Goal: Task Accomplishment & Management: Use online tool/utility

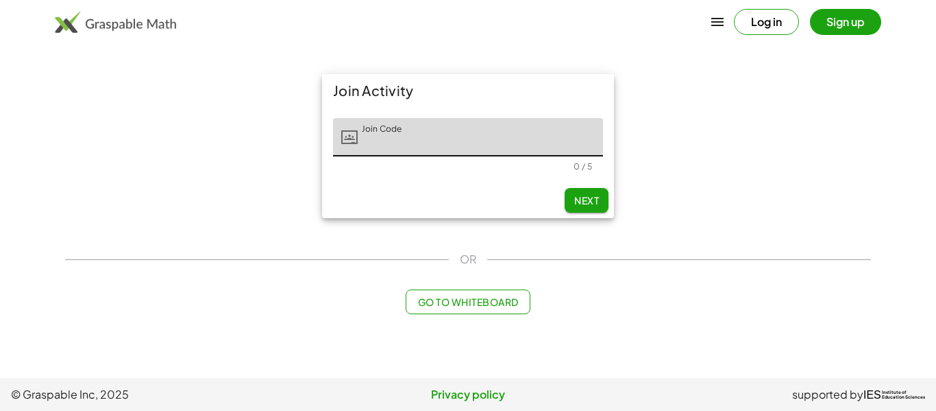
click at [361, 147] on input "Join Code" at bounding box center [480, 137] width 245 height 38
click at [572, 188] on button "Next" at bounding box center [587, 200] width 44 height 25
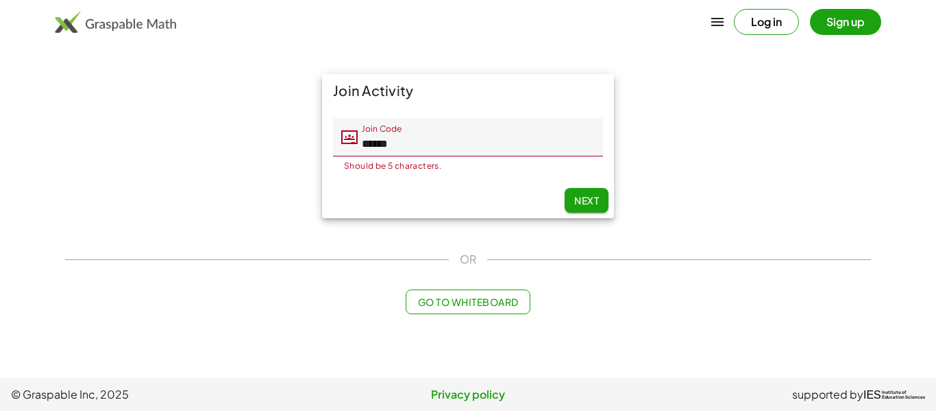
click at [541, 142] on input "******" at bounding box center [480, 137] width 245 height 38
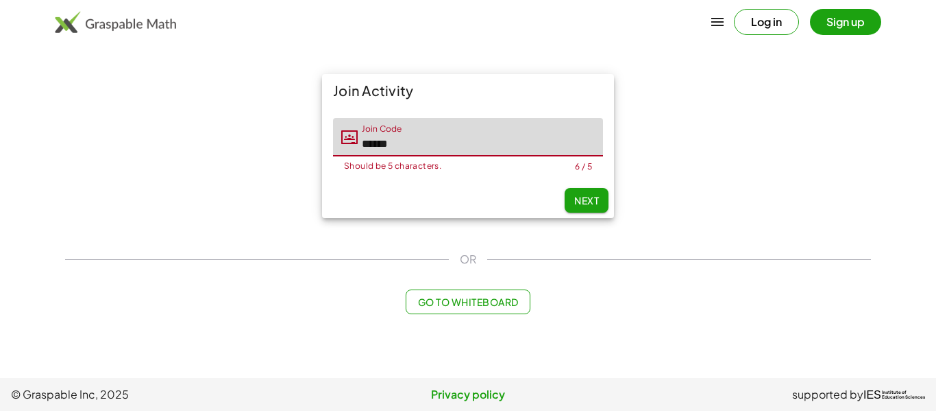
click at [541, 142] on input "******" at bounding box center [480, 137] width 245 height 38
click at [391, 143] on input "******" at bounding box center [480, 137] width 245 height 38
click at [415, 151] on input "*****" at bounding box center [480, 137] width 245 height 38
click at [568, 189] on button "Next" at bounding box center [587, 200] width 44 height 25
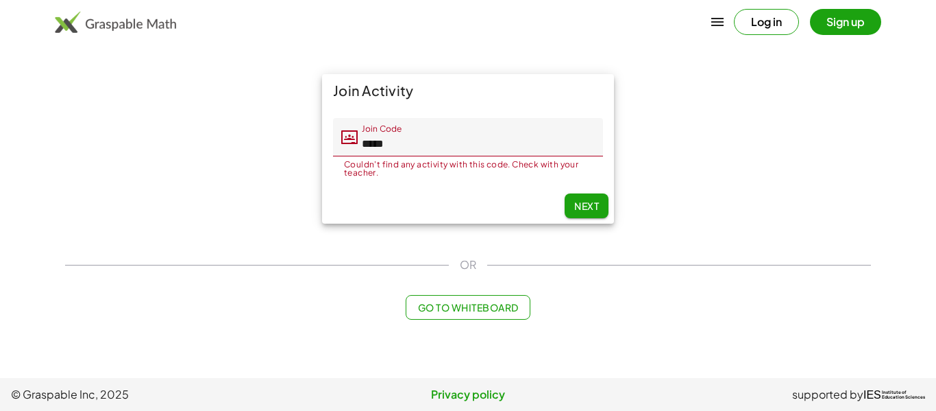
click at [578, 194] on button "Next" at bounding box center [587, 205] width 44 height 25
click at [539, 145] on input "*****" at bounding box center [480, 137] width 245 height 38
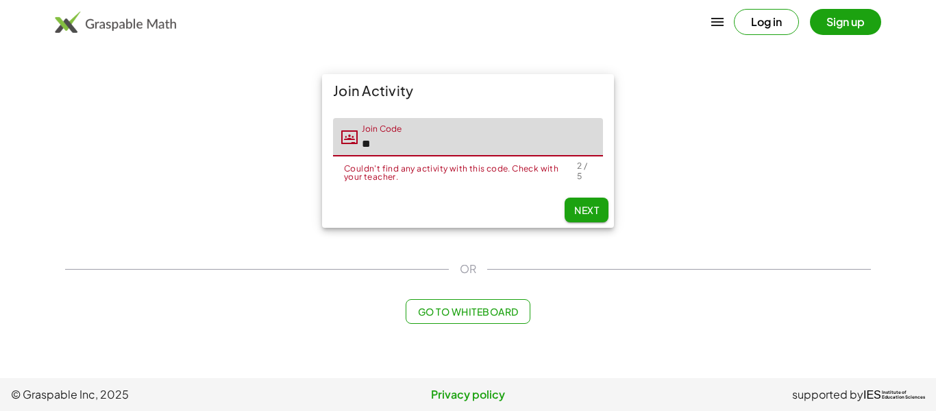
type input "*"
click at [574, 199] on button "Next" at bounding box center [587, 209] width 44 height 25
type input "*****"
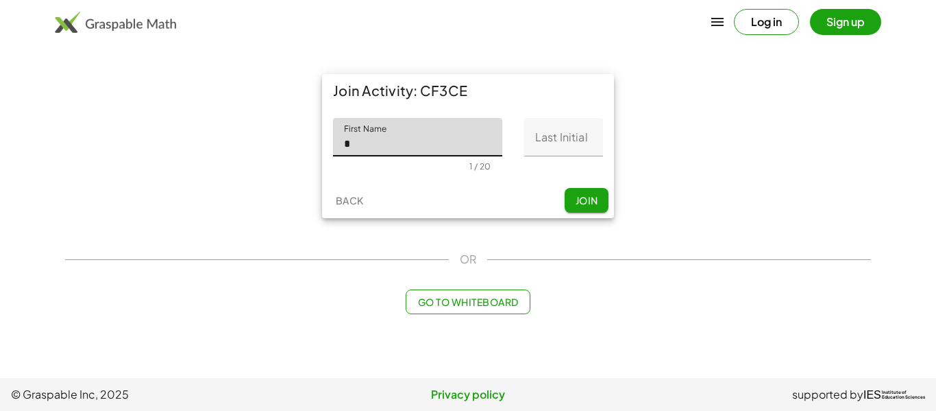
type input "******"
click at [567, 133] on input "Last Initial" at bounding box center [563, 137] width 79 height 38
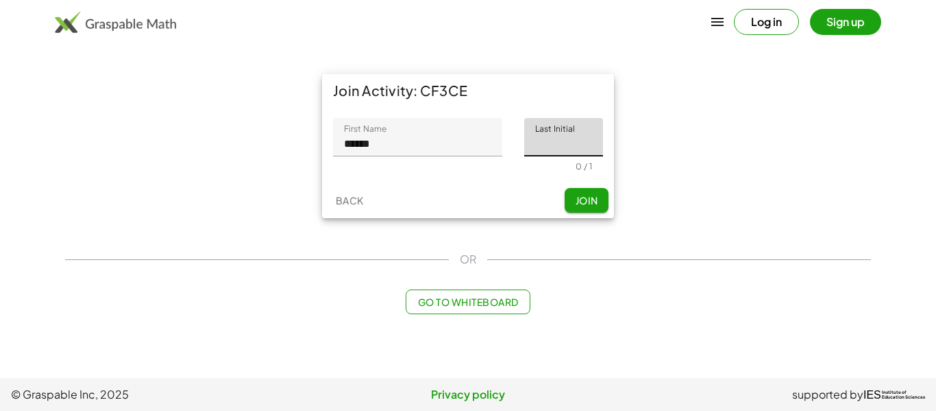
type input "*"
click at [582, 191] on button "Join" at bounding box center [587, 200] width 44 height 25
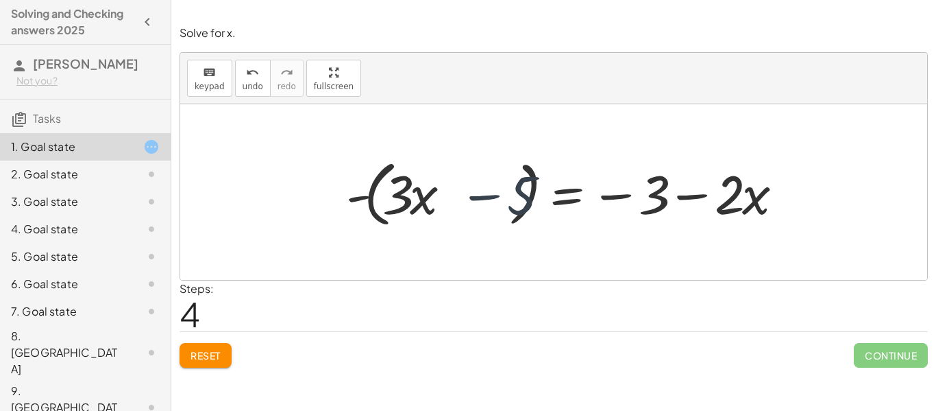
click at [228, 359] on button "Reset" at bounding box center [206, 355] width 52 height 25
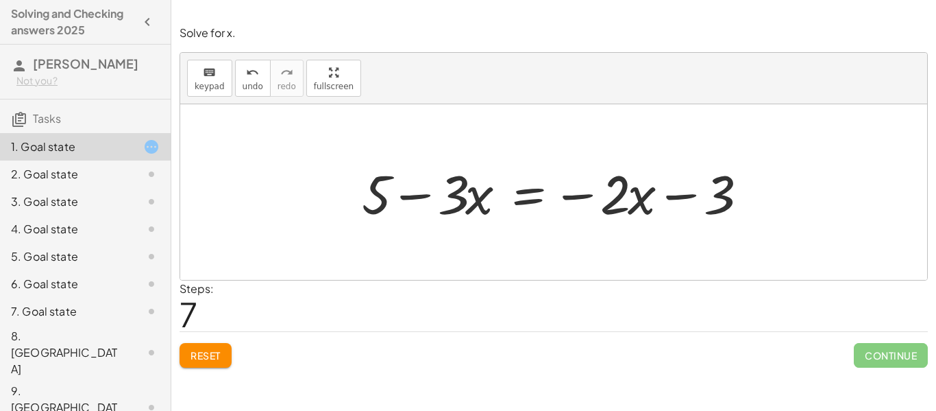
click at [197, 352] on span "Reset" at bounding box center [206, 355] width 30 height 12
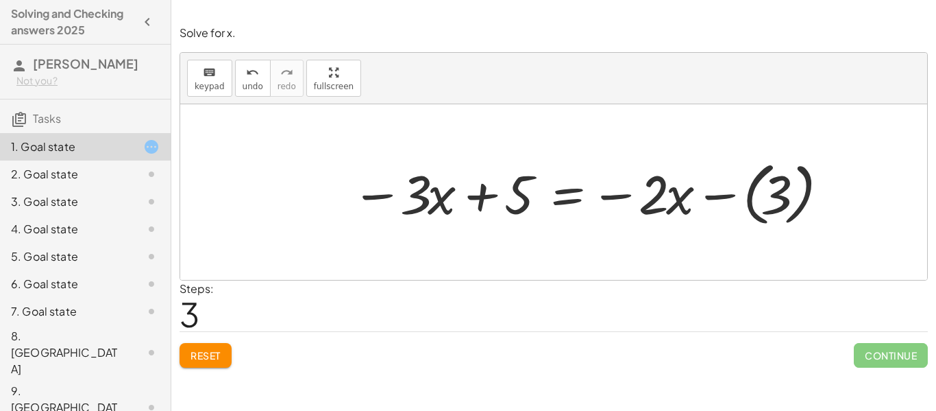
click at [223, 346] on button "Reset" at bounding box center [206, 355] width 52 height 25
click at [225, 354] on button "Reset" at bounding box center [206, 355] width 52 height 25
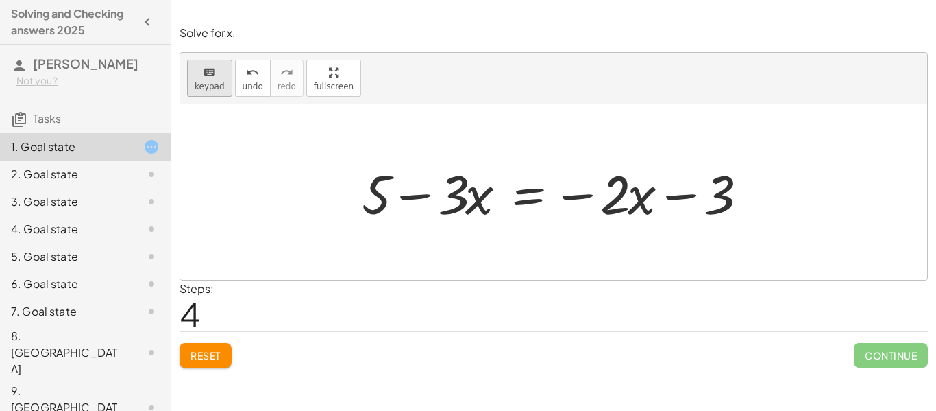
click at [213, 79] on icon "keyboard" at bounding box center [209, 72] width 13 height 16
click at [217, 93] on button "keyboard keypad" at bounding box center [209, 78] width 45 height 37
click at [212, 69] on icon "keyboard" at bounding box center [209, 72] width 13 height 16
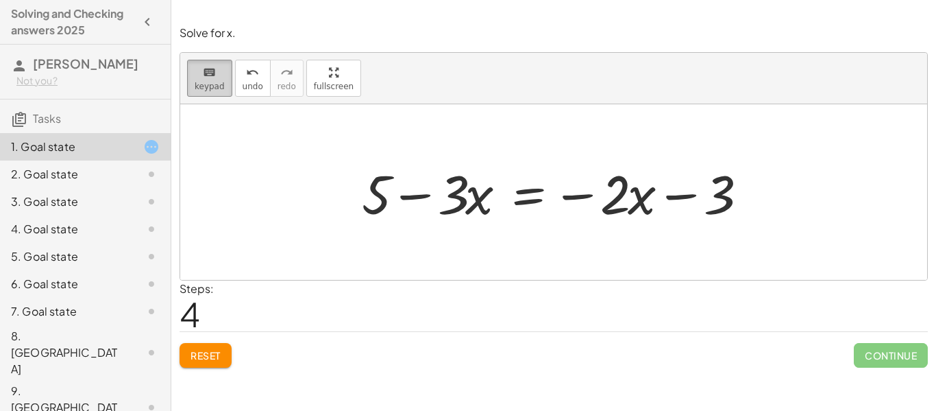
click at [222, 84] on button "keyboard keypad" at bounding box center [209, 78] width 45 height 37
click at [520, 250] on div at bounding box center [553, 191] width 747 height 175
click at [198, 90] on span "keypad" at bounding box center [210, 87] width 30 height 10
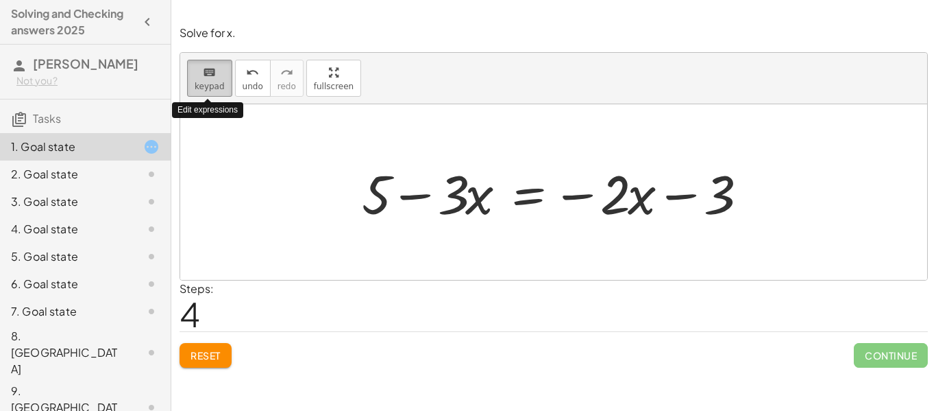
click at [198, 90] on span "keypad" at bounding box center [210, 87] width 30 height 10
click at [221, 62] on button "keyboard keypad" at bounding box center [209, 78] width 45 height 37
drag, startPoint x: 583, startPoint y: 219, endPoint x: 572, endPoint y: 219, distance: 11.0
click at [572, 219] on div at bounding box center [558, 192] width 407 height 71
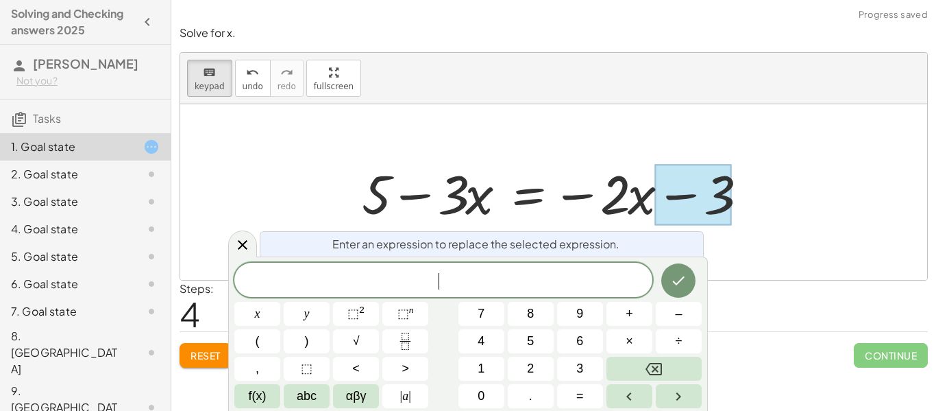
scroll to position [1, 0]
click at [675, 275] on icon "Done" at bounding box center [678, 280] width 16 height 16
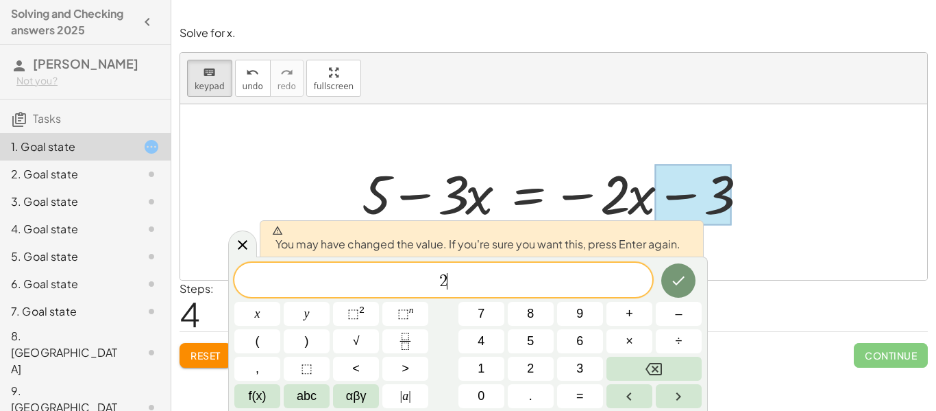
click at [677, 274] on icon "Done" at bounding box center [678, 280] width 16 height 16
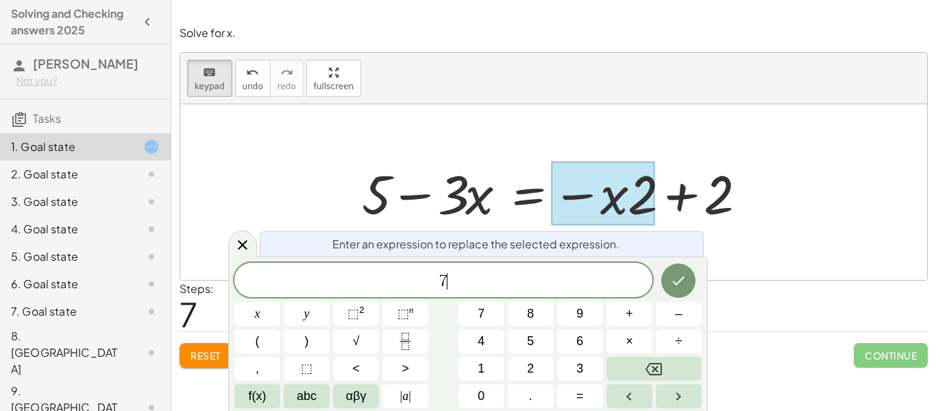
scroll to position [3, 0]
click at [664, 284] on button "Done" at bounding box center [679, 280] width 34 height 34
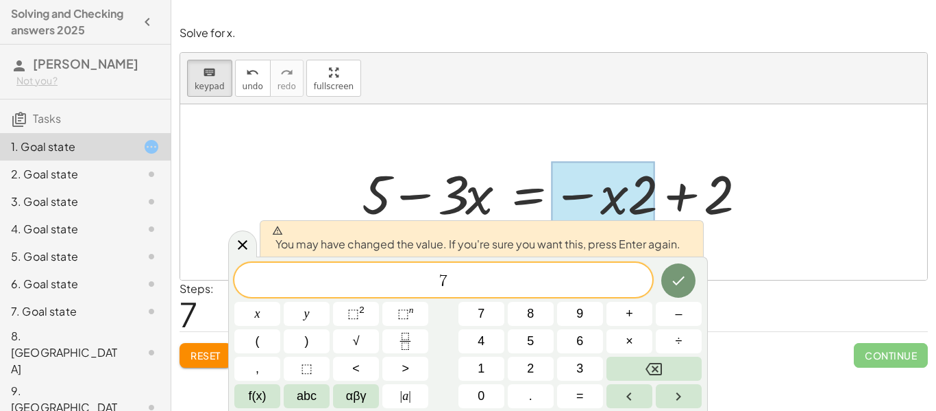
click at [677, 292] on button "Done" at bounding box center [679, 280] width 34 height 34
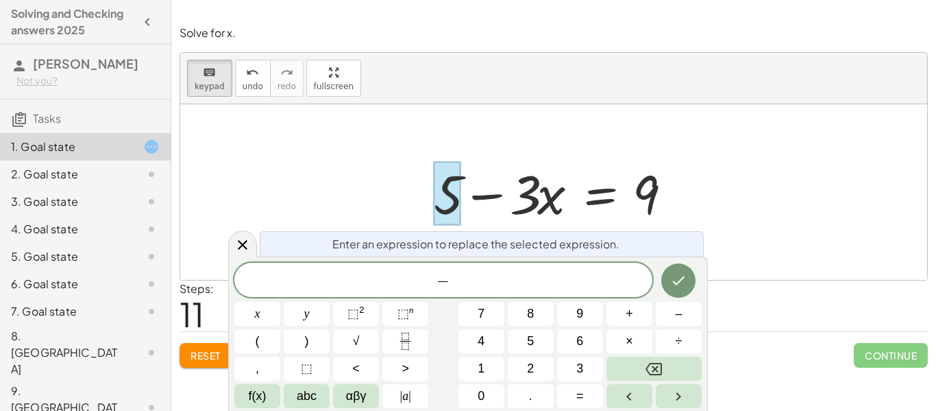
scroll to position [5, 0]
click at [688, 273] on button "Done" at bounding box center [679, 280] width 34 height 34
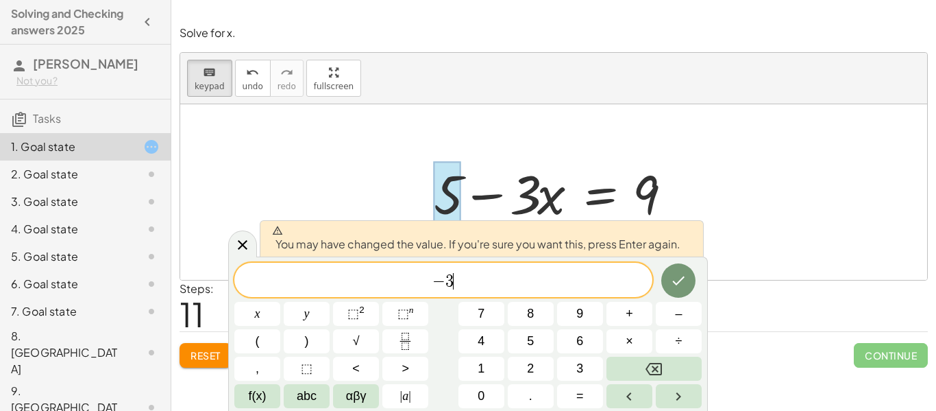
click at [677, 272] on icon "Done" at bounding box center [678, 280] width 16 height 16
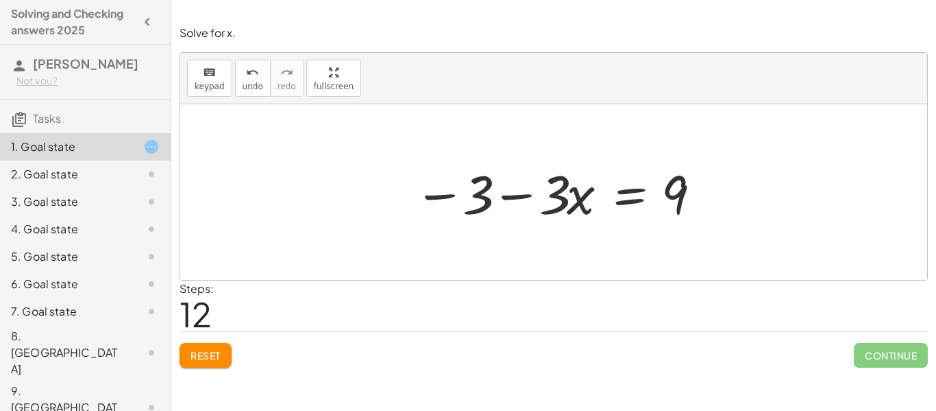
click at [222, 363] on button "Reset" at bounding box center [206, 355] width 52 height 25
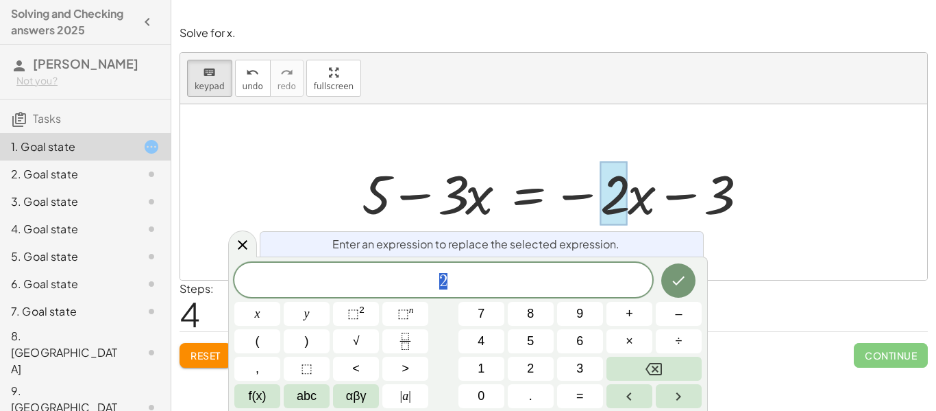
scroll to position [6, 0]
click at [561, 193] on div at bounding box center [558, 192] width 407 height 71
click at [586, 192] on div at bounding box center [558, 192] width 407 height 71
click at [579, 197] on div at bounding box center [558, 192] width 407 height 71
click at [244, 241] on icon at bounding box center [242, 245] width 16 height 16
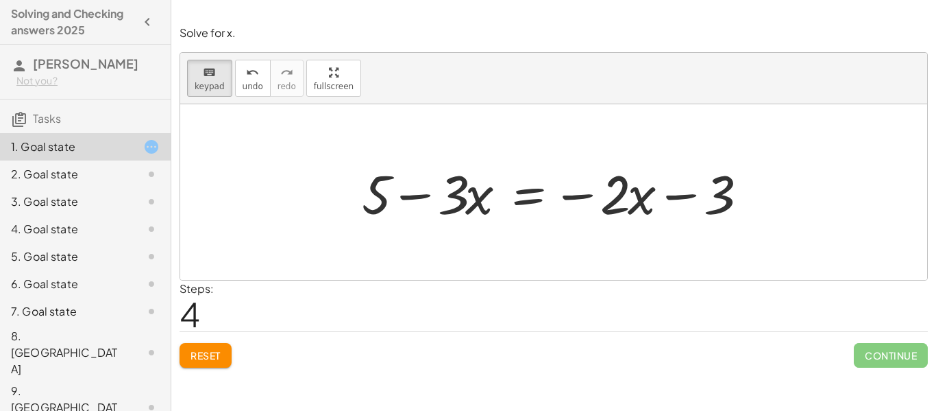
click at [591, 195] on div at bounding box center [558, 192] width 407 height 71
click at [576, 196] on div at bounding box center [558, 192] width 407 height 71
click at [571, 195] on div at bounding box center [558, 192] width 407 height 71
click at [561, 215] on div at bounding box center [558, 192] width 407 height 71
click at [577, 204] on div at bounding box center [558, 192] width 407 height 71
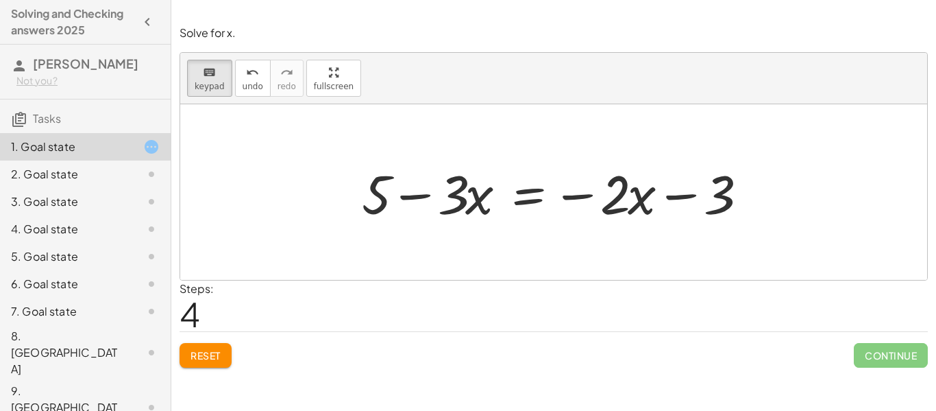
click at [574, 208] on div at bounding box center [558, 192] width 407 height 71
click at [574, 197] on div at bounding box center [558, 192] width 407 height 71
click at [577, 199] on div at bounding box center [558, 192] width 407 height 71
click at [574, 206] on div at bounding box center [558, 192] width 407 height 71
click at [425, 187] on div at bounding box center [558, 192] width 407 height 71
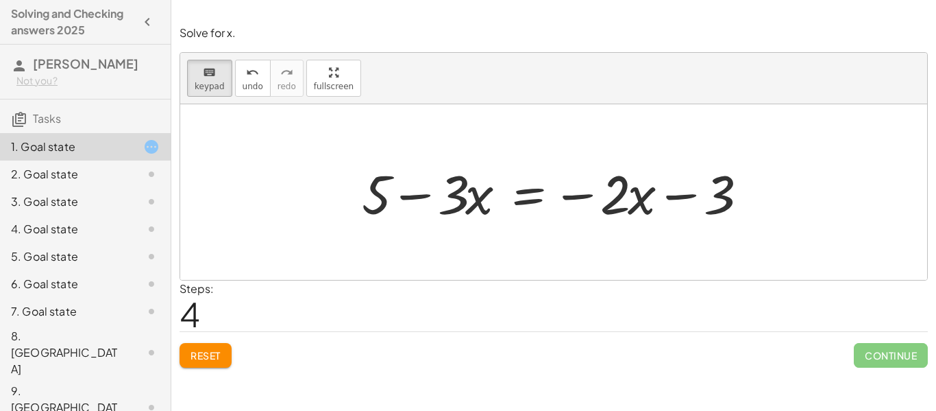
click at [411, 206] on div at bounding box center [558, 192] width 407 height 71
click at [415, 207] on div at bounding box center [558, 192] width 407 height 71
click at [384, 204] on div at bounding box center [558, 192] width 407 height 71
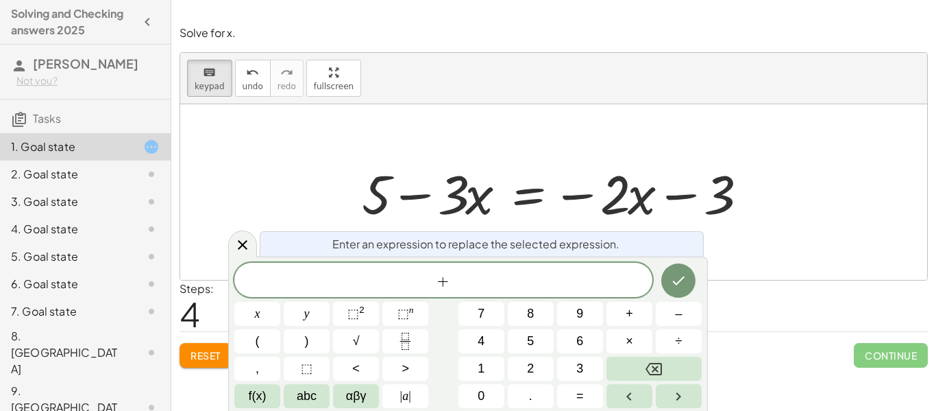
scroll to position [9, 0]
click at [672, 282] on icon "Done" at bounding box center [678, 280] width 16 height 16
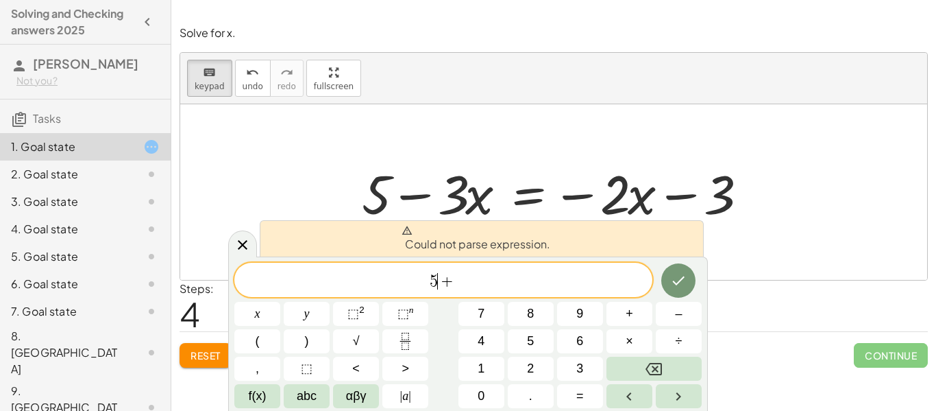
click at [668, 287] on button "Done" at bounding box center [679, 280] width 34 height 34
click at [677, 270] on button "Done" at bounding box center [679, 280] width 34 height 34
click at [280, 302] on div at bounding box center [257, 314] width 46 height 24
click at [557, 285] on span "5 +" at bounding box center [443, 280] width 418 height 19
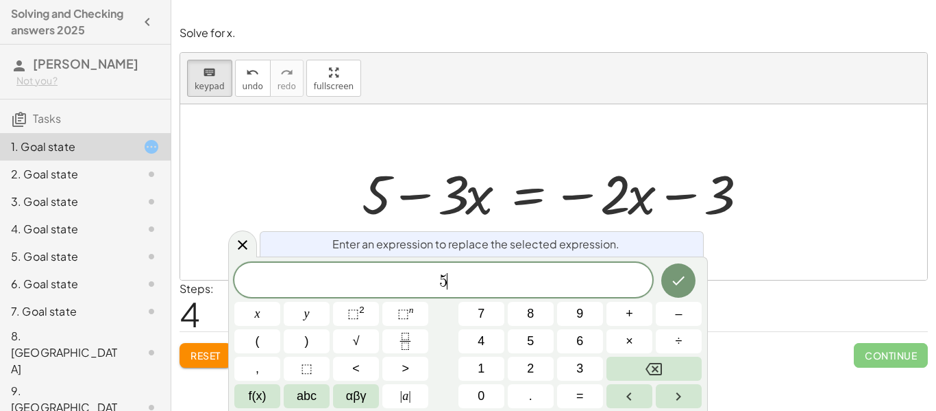
click at [680, 282] on icon "Done" at bounding box center [679, 280] width 12 height 9
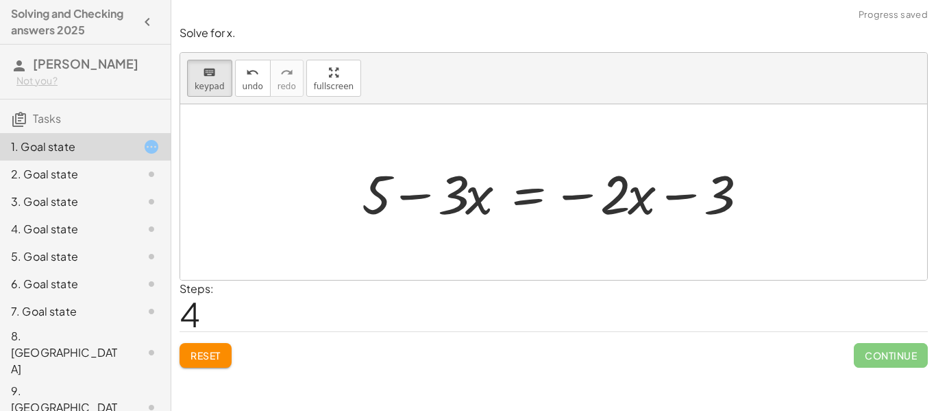
click at [435, 215] on div at bounding box center [558, 192] width 407 height 71
click at [226, 348] on button "Reset" at bounding box center [206, 355] width 52 height 25
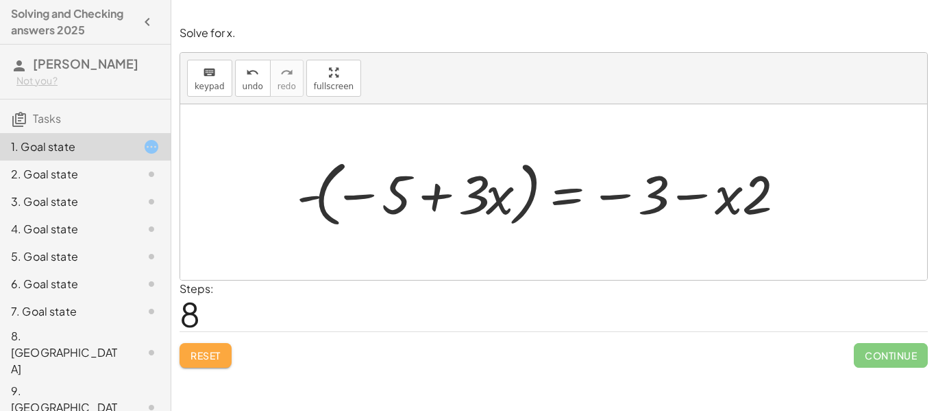
click at [194, 365] on button "Reset" at bounding box center [206, 355] width 52 height 25
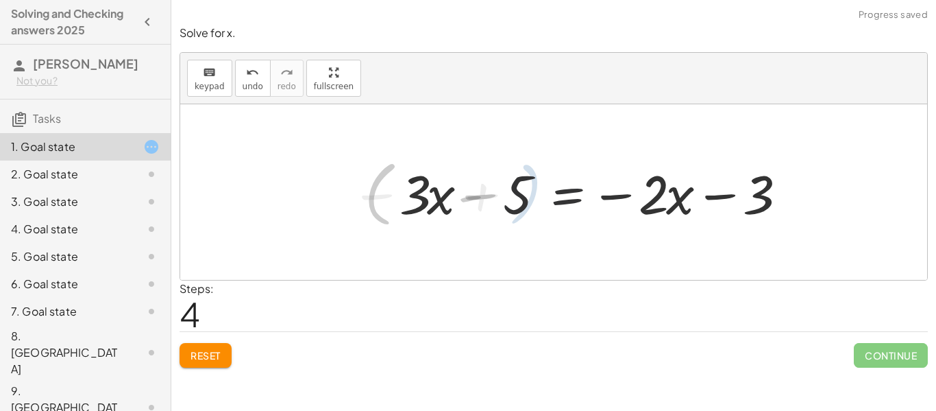
scroll to position [10, 0]
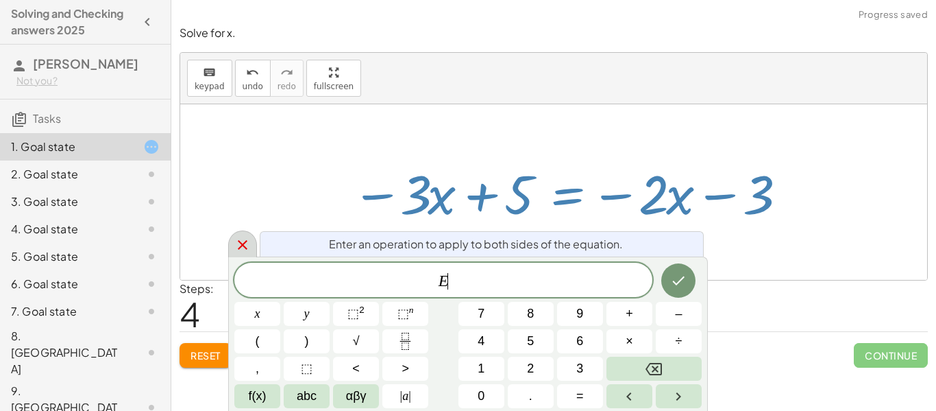
click at [254, 241] on div at bounding box center [242, 243] width 29 height 27
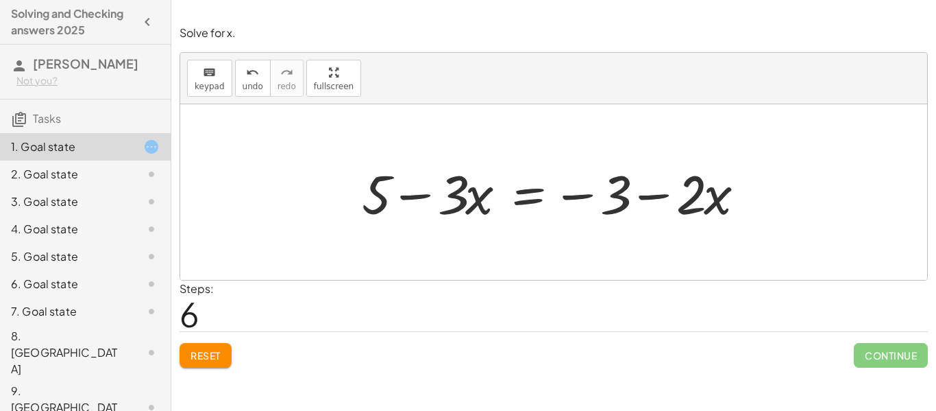
click at [218, 332] on div "Reset Continue" at bounding box center [554, 349] width 749 height 36
click at [219, 344] on button "Reset" at bounding box center [206, 355] width 52 height 25
click at [217, 356] on span "Reset" at bounding box center [206, 355] width 30 height 12
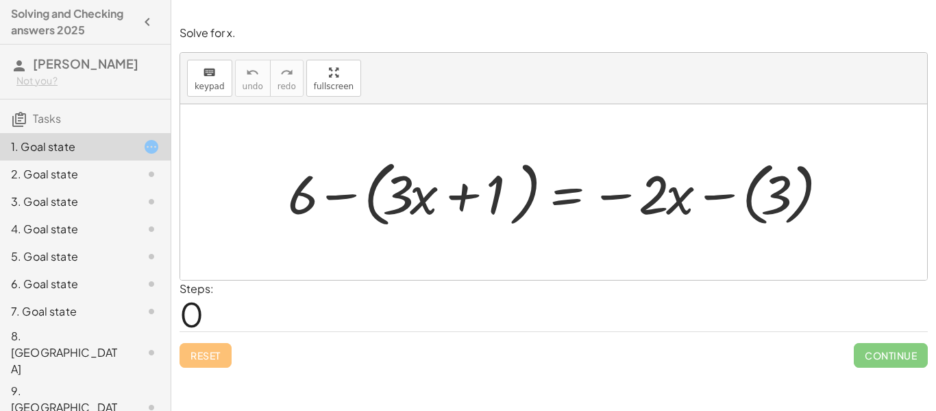
click at [299, 335] on div "Reset Continue" at bounding box center [554, 349] width 749 height 36
click at [216, 350] on div "Reset Continue" at bounding box center [554, 349] width 749 height 36
click at [565, 199] on div at bounding box center [559, 192] width 556 height 79
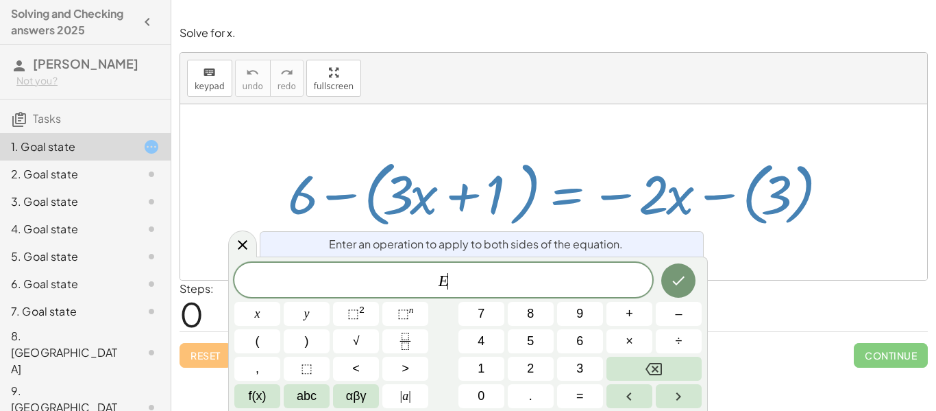
scroll to position [11, 0]
